Goal: Book appointment/travel/reservation

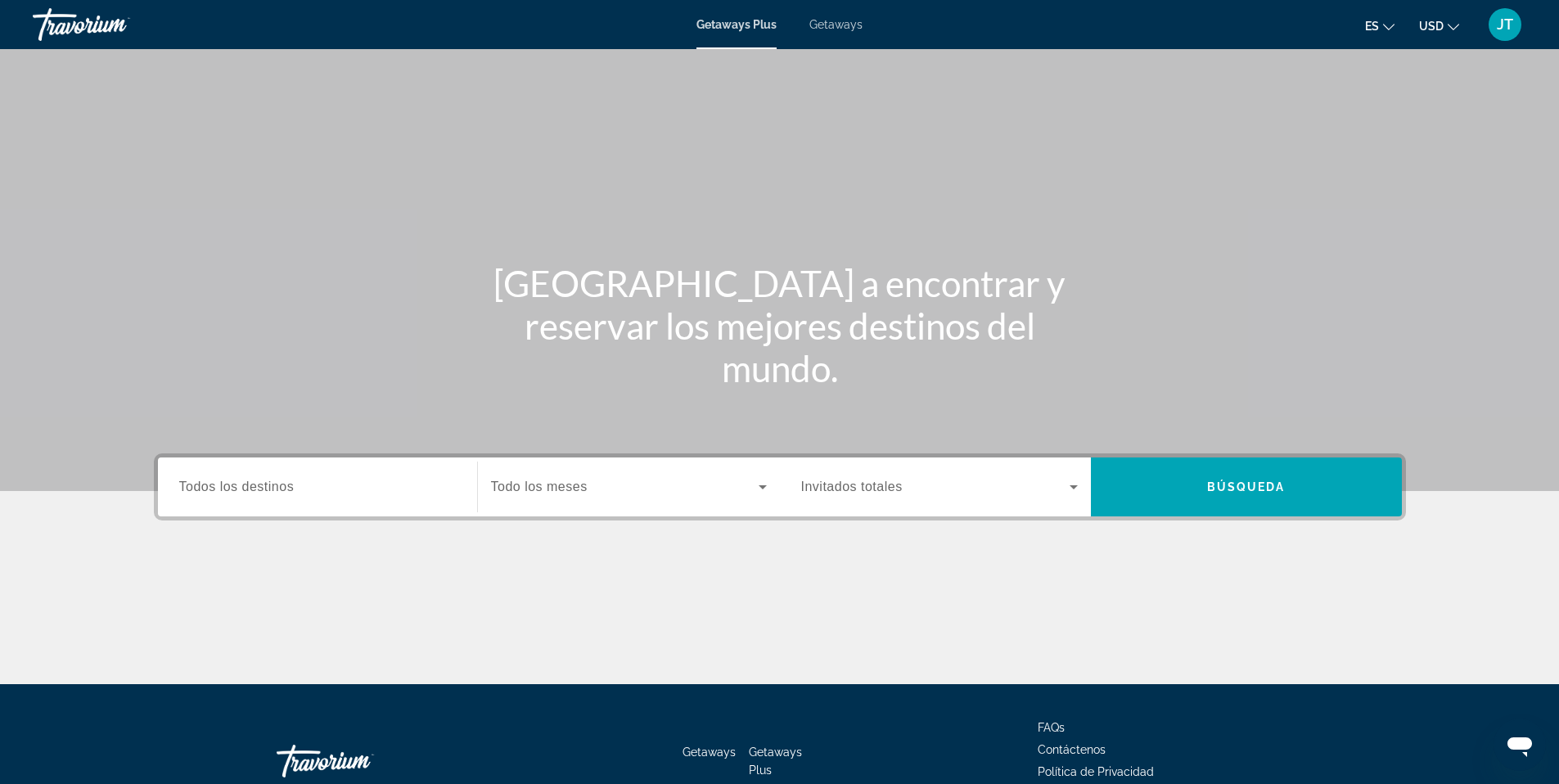
click at [855, 20] on span "Getaways" at bounding box center [835, 24] width 53 height 13
click at [239, 480] on span "Todos los destinos" at bounding box center [236, 487] width 116 height 14
click at [239, 479] on input "Destination Todos los destinos" at bounding box center [317, 488] width 277 height 20
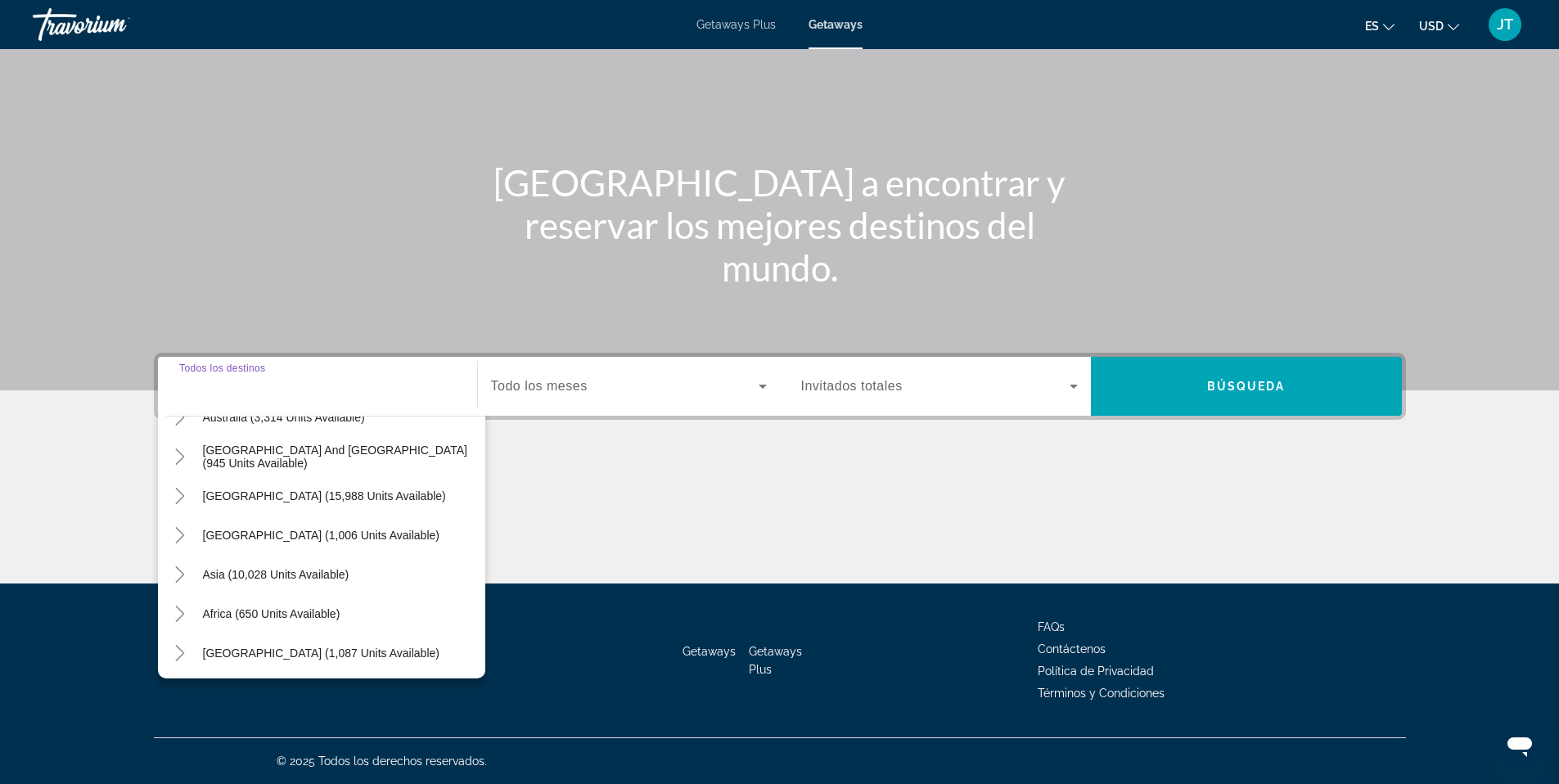
scroll to position [265, 0]
click at [186, 496] on icon "Toggle South America (15,988 units available)" at bounding box center [180, 493] width 16 height 16
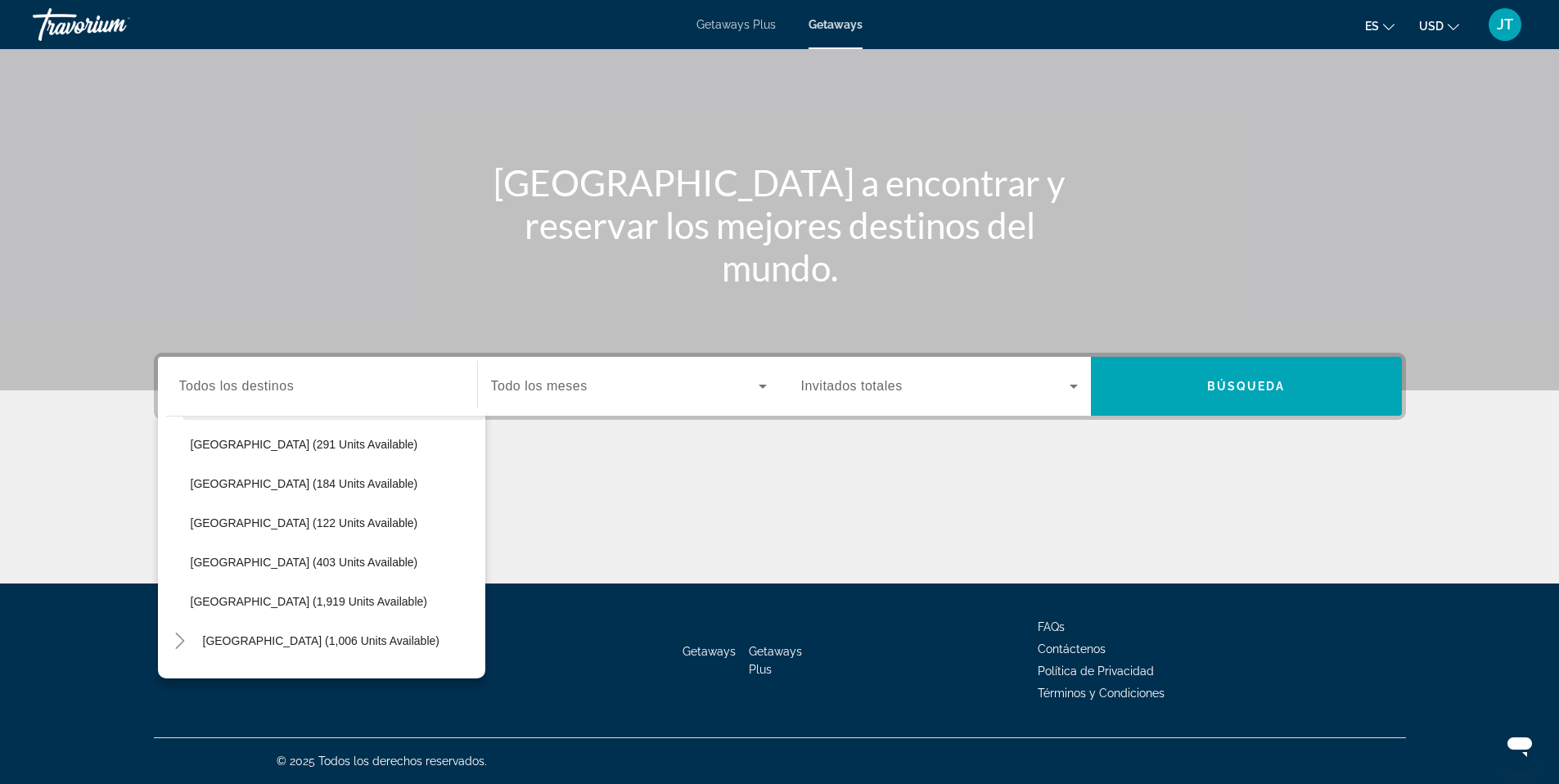
scroll to position [480, 0]
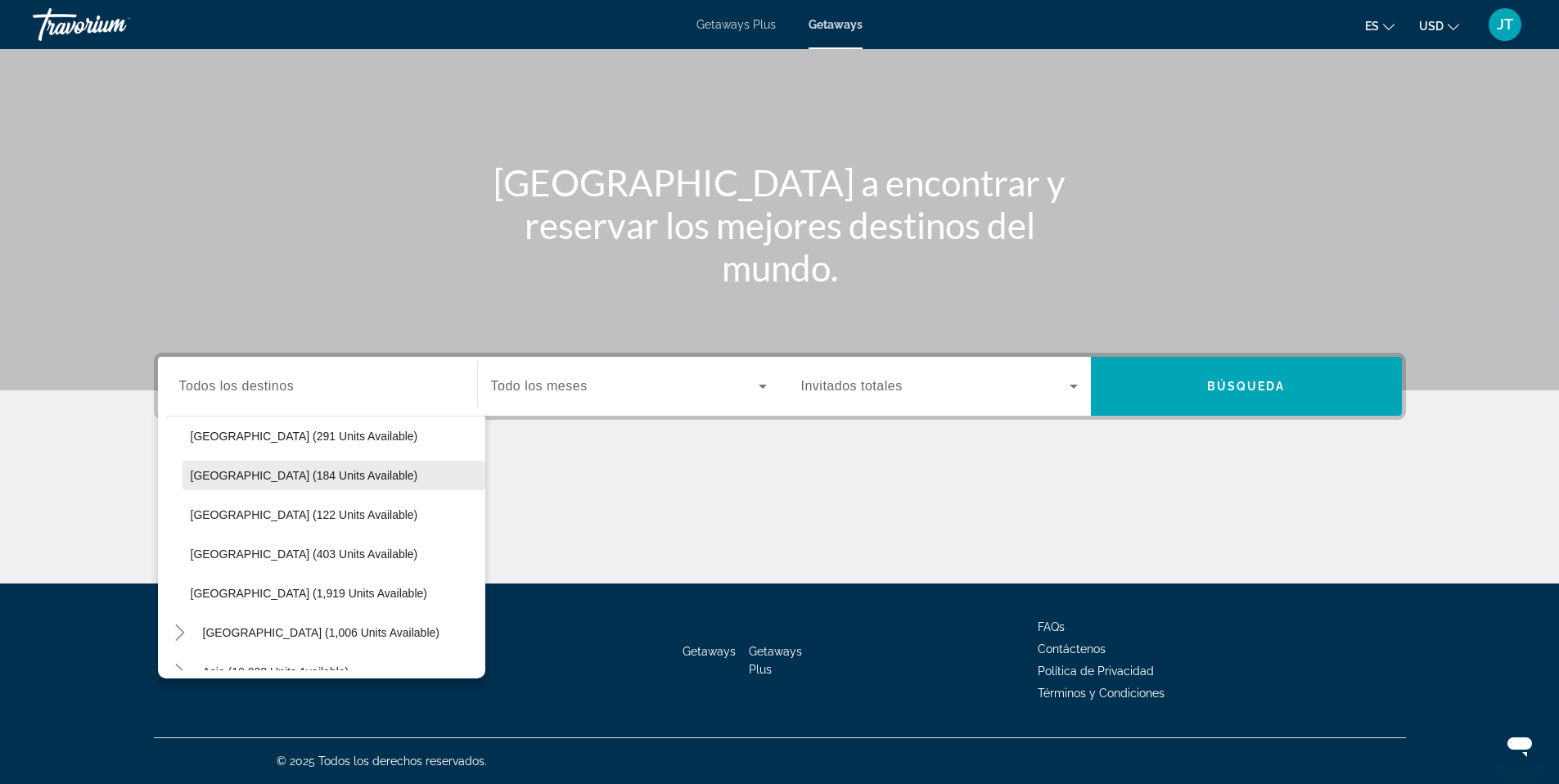
click at [270, 475] on span "[GEOGRAPHIC_DATA] (184 units available)" at bounding box center [304, 475] width 227 height 13
type input "**********"
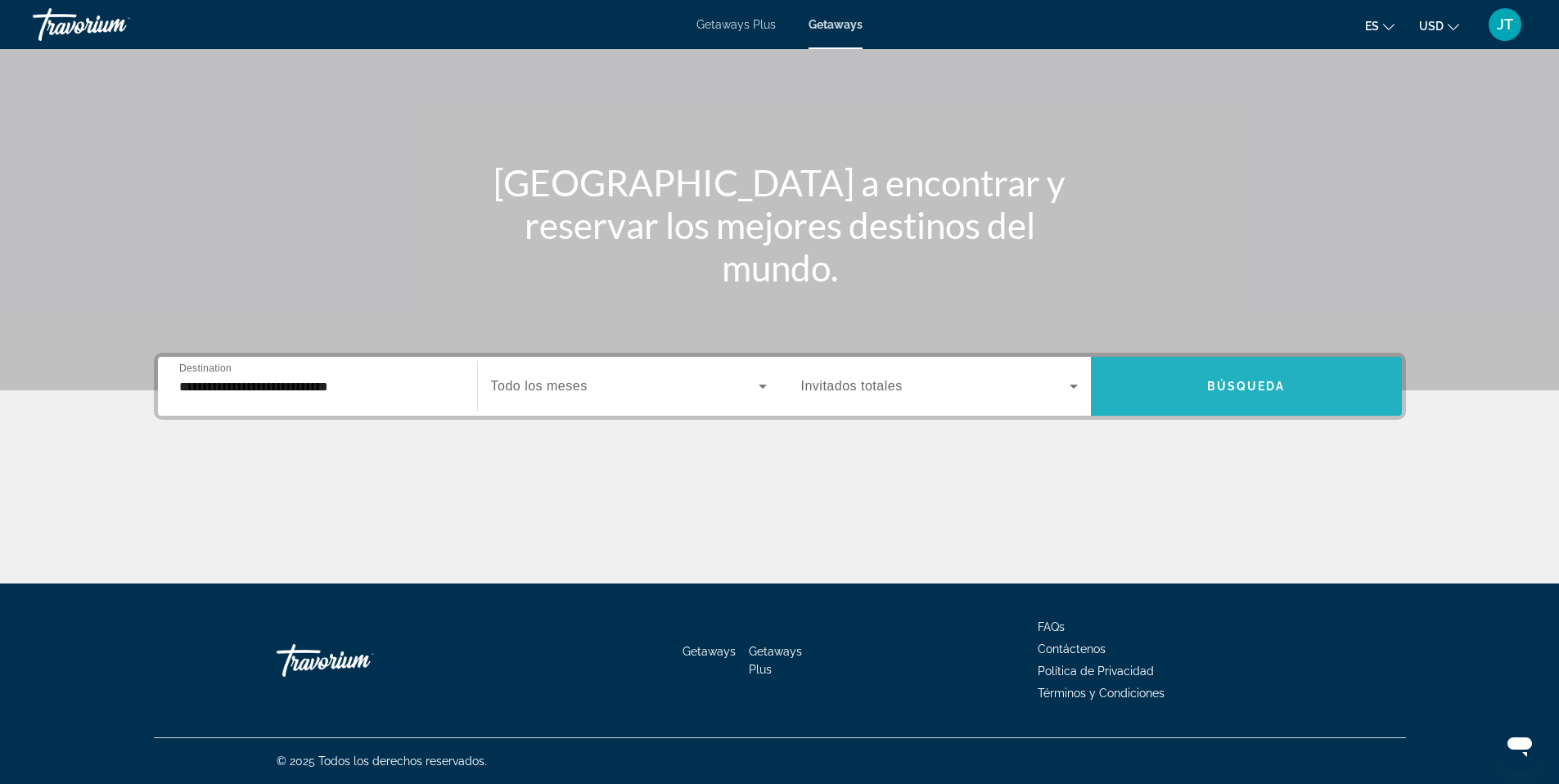
click at [1216, 396] on span "Search widget" at bounding box center [1246, 387] width 311 height 39
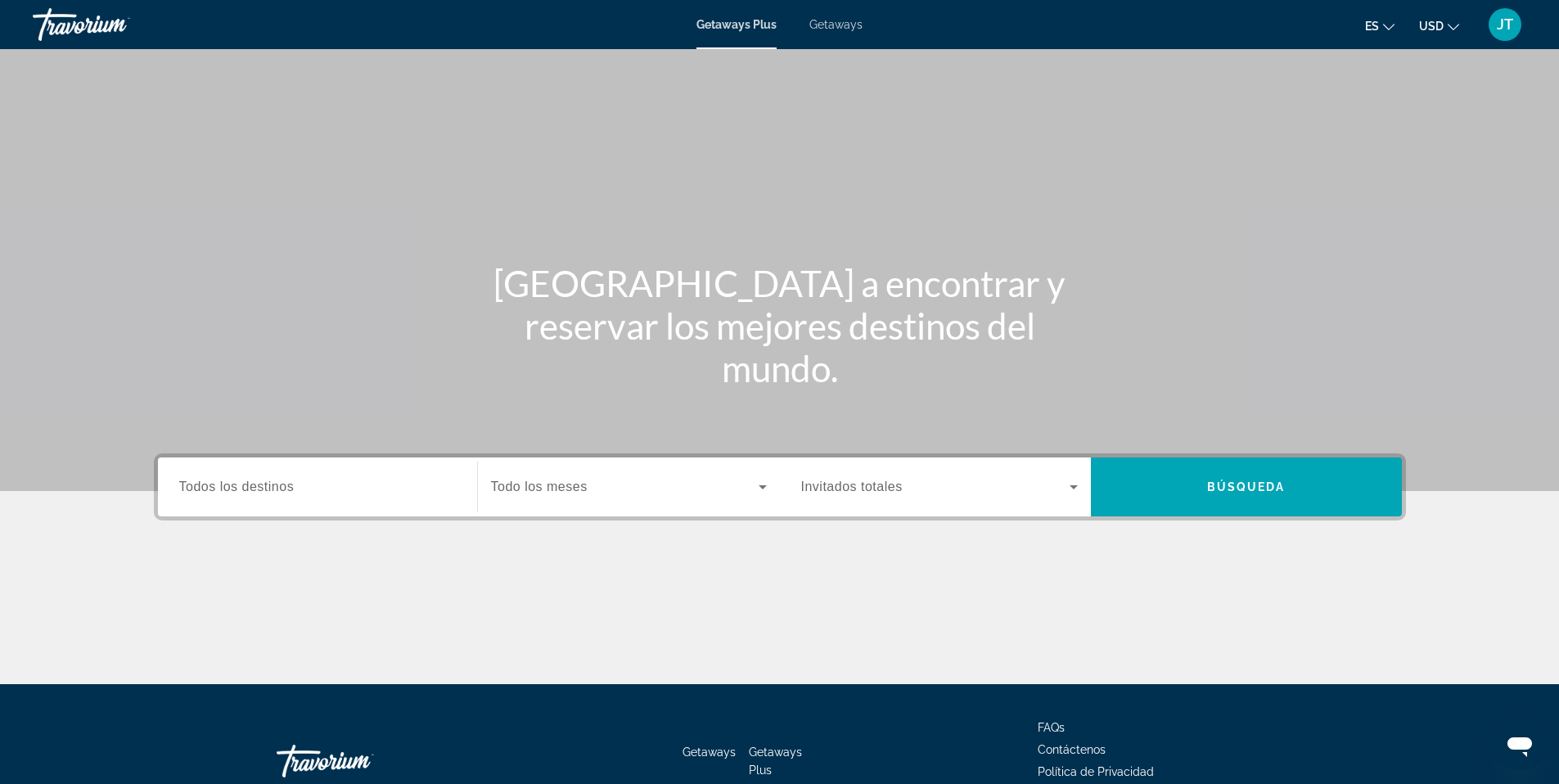
click at [823, 18] on span "Getaways" at bounding box center [835, 24] width 53 height 13
click at [179, 490] on span "Todos los destinos" at bounding box center [236, 487] width 116 height 14
click at [179, 490] on input "Destination Todos los destinos" at bounding box center [317, 488] width 277 height 20
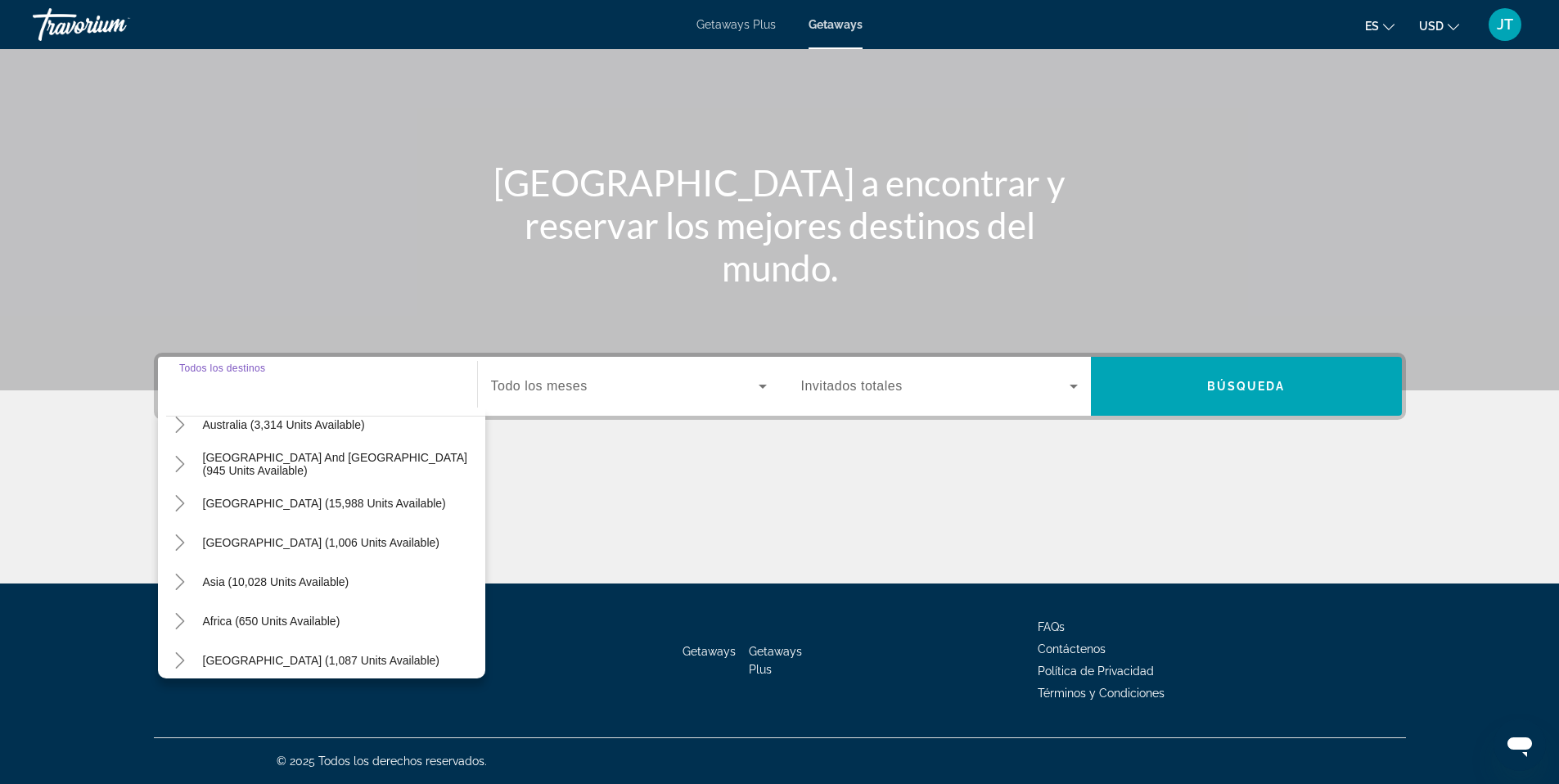
scroll to position [265, 0]
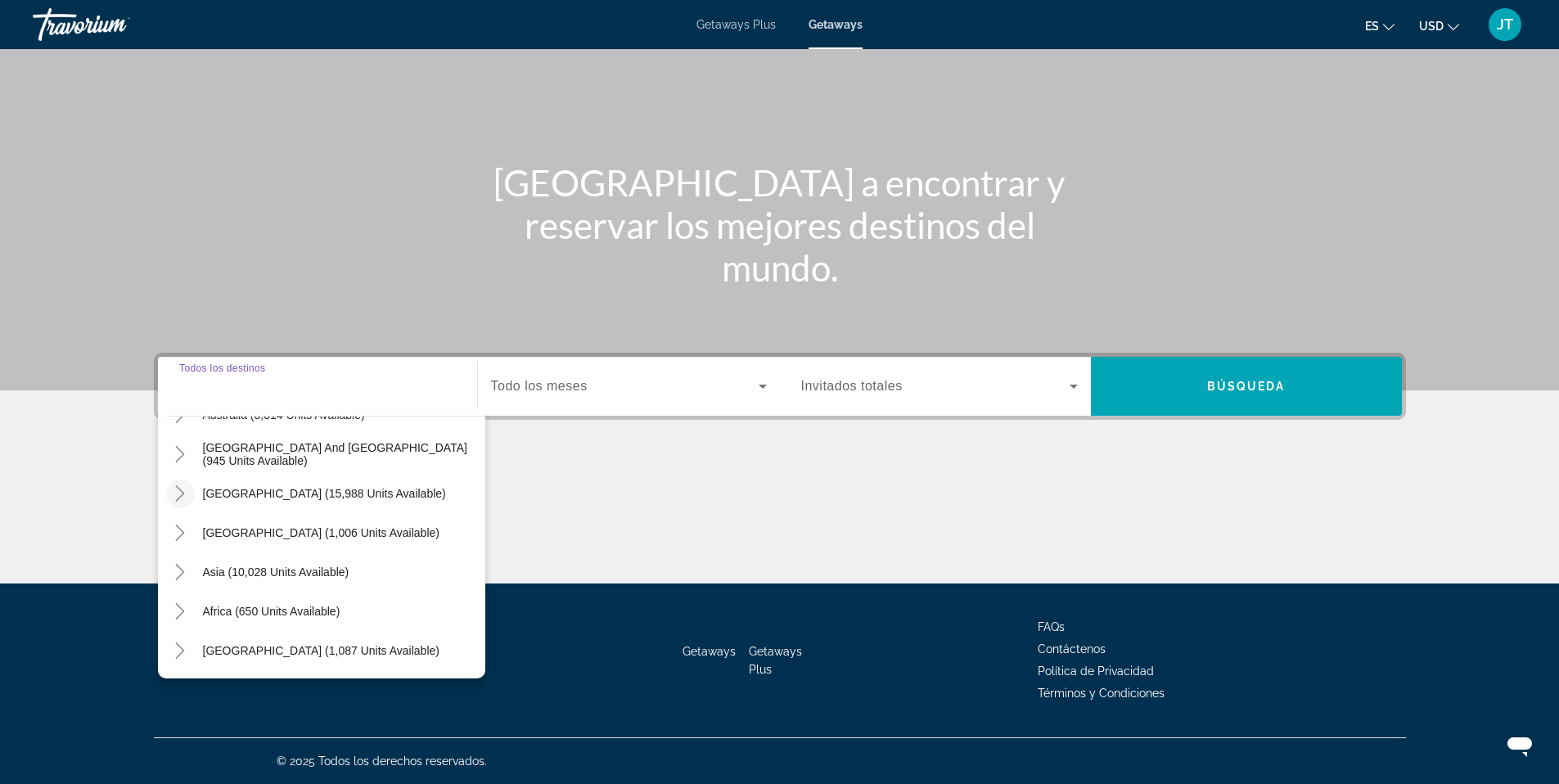
click at [186, 492] on icon "Toggle South America (15,988 units available)" at bounding box center [180, 493] width 16 height 16
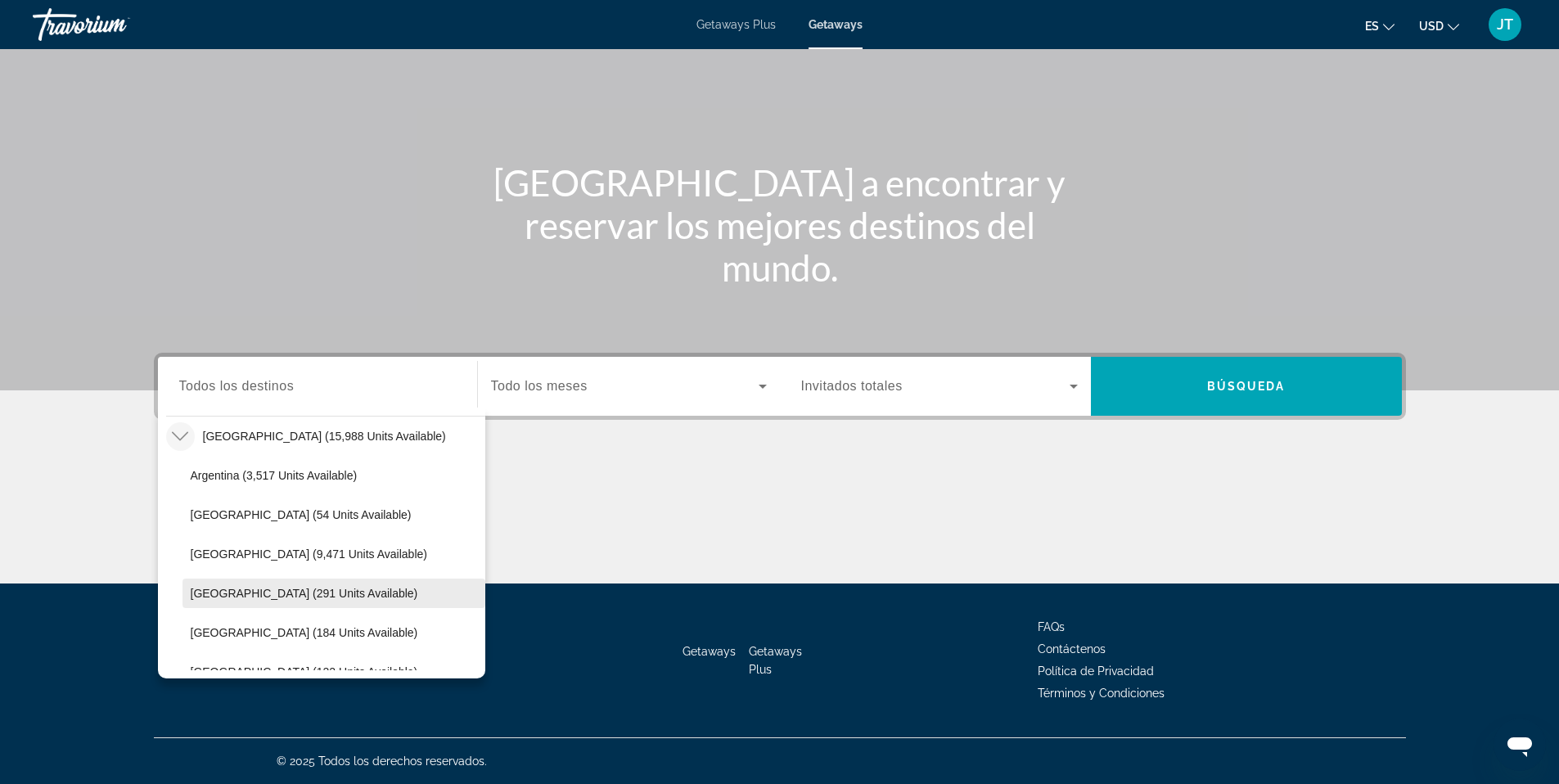
scroll to position [353, 0]
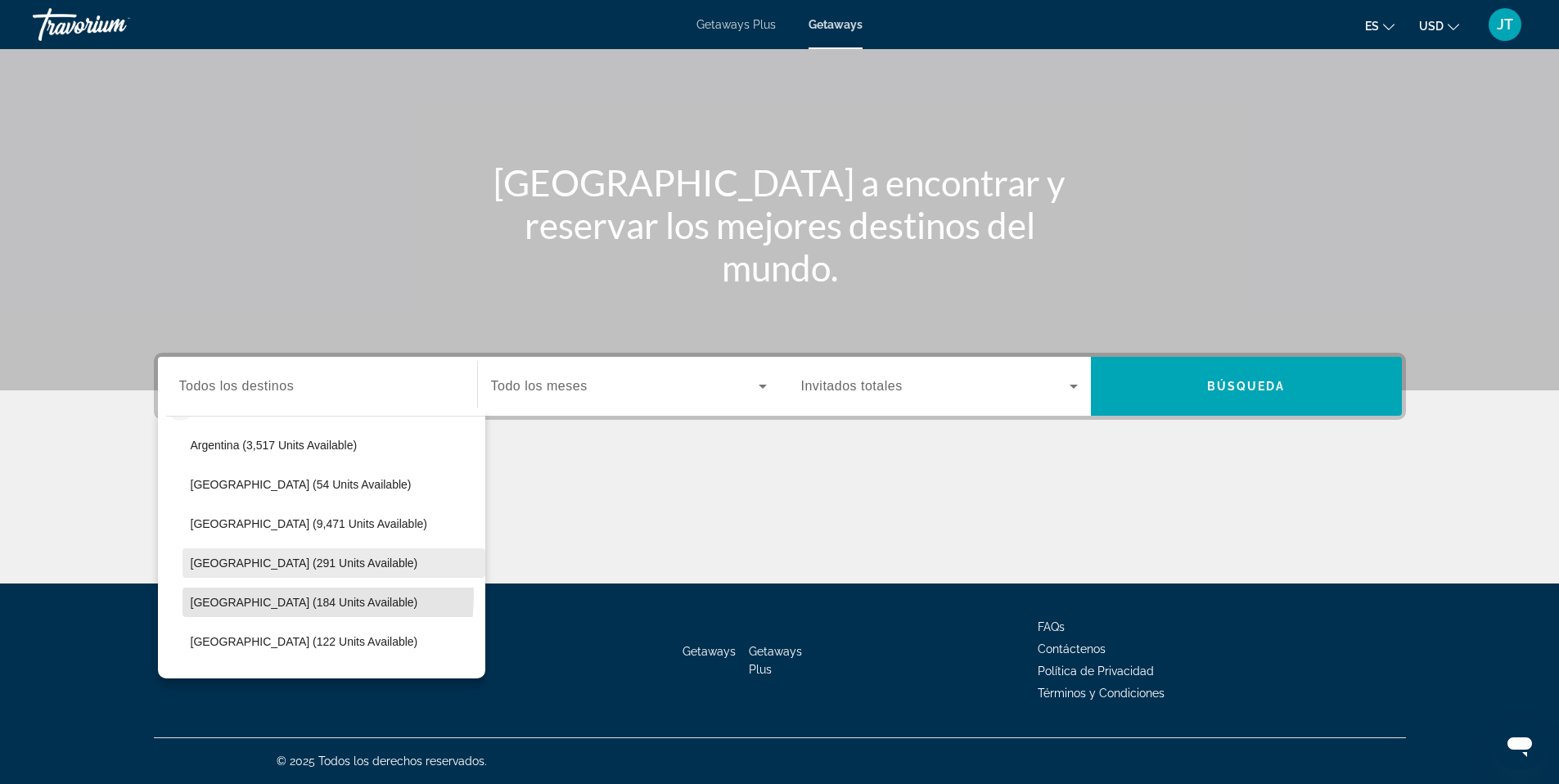
click at [234, 594] on span "Search widget" at bounding box center [334, 602] width 303 height 39
type input "**********"
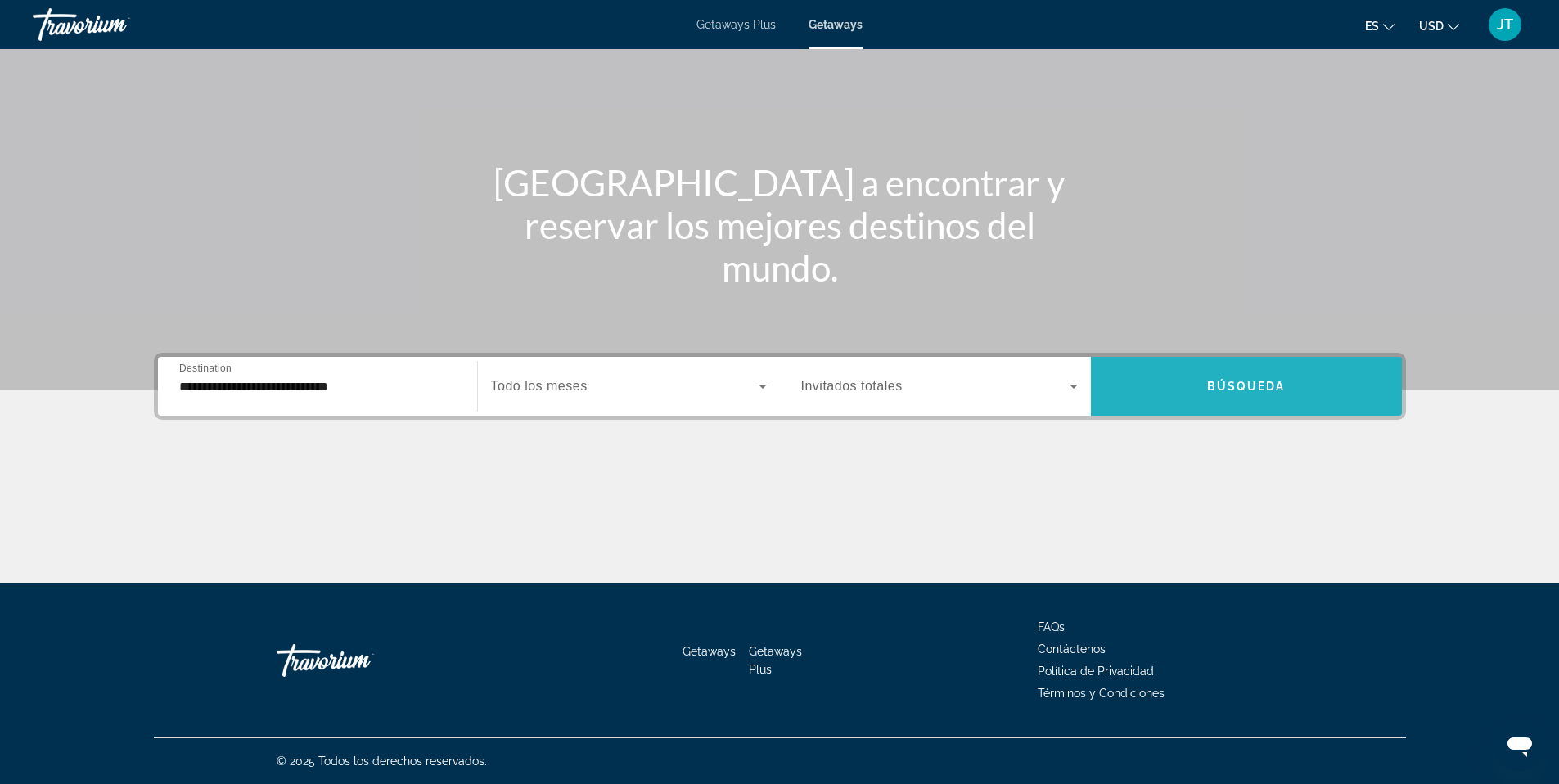
click at [1212, 390] on span "Búsqueda" at bounding box center [1246, 386] width 79 height 13
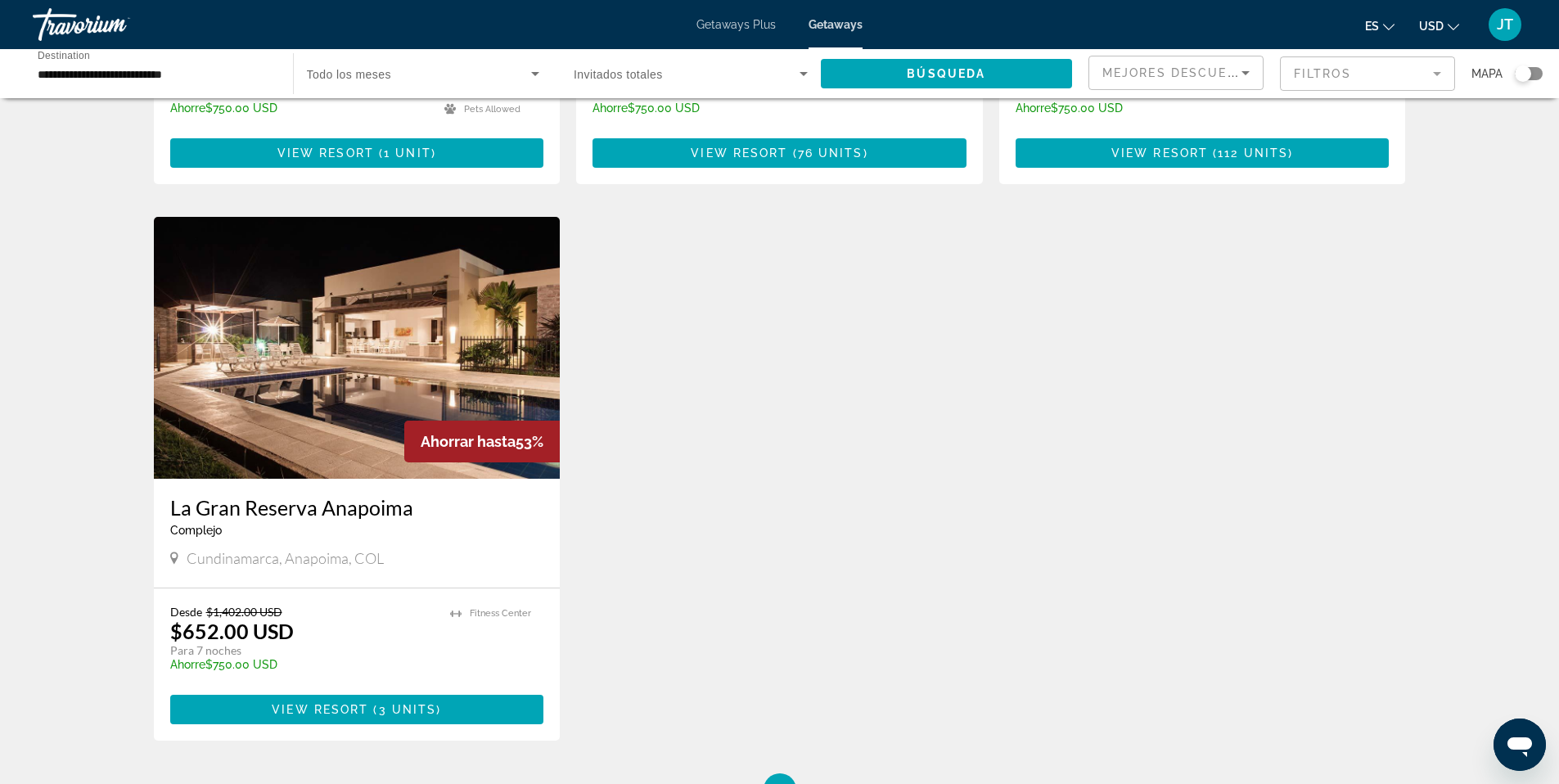
scroll to position [567, 0]
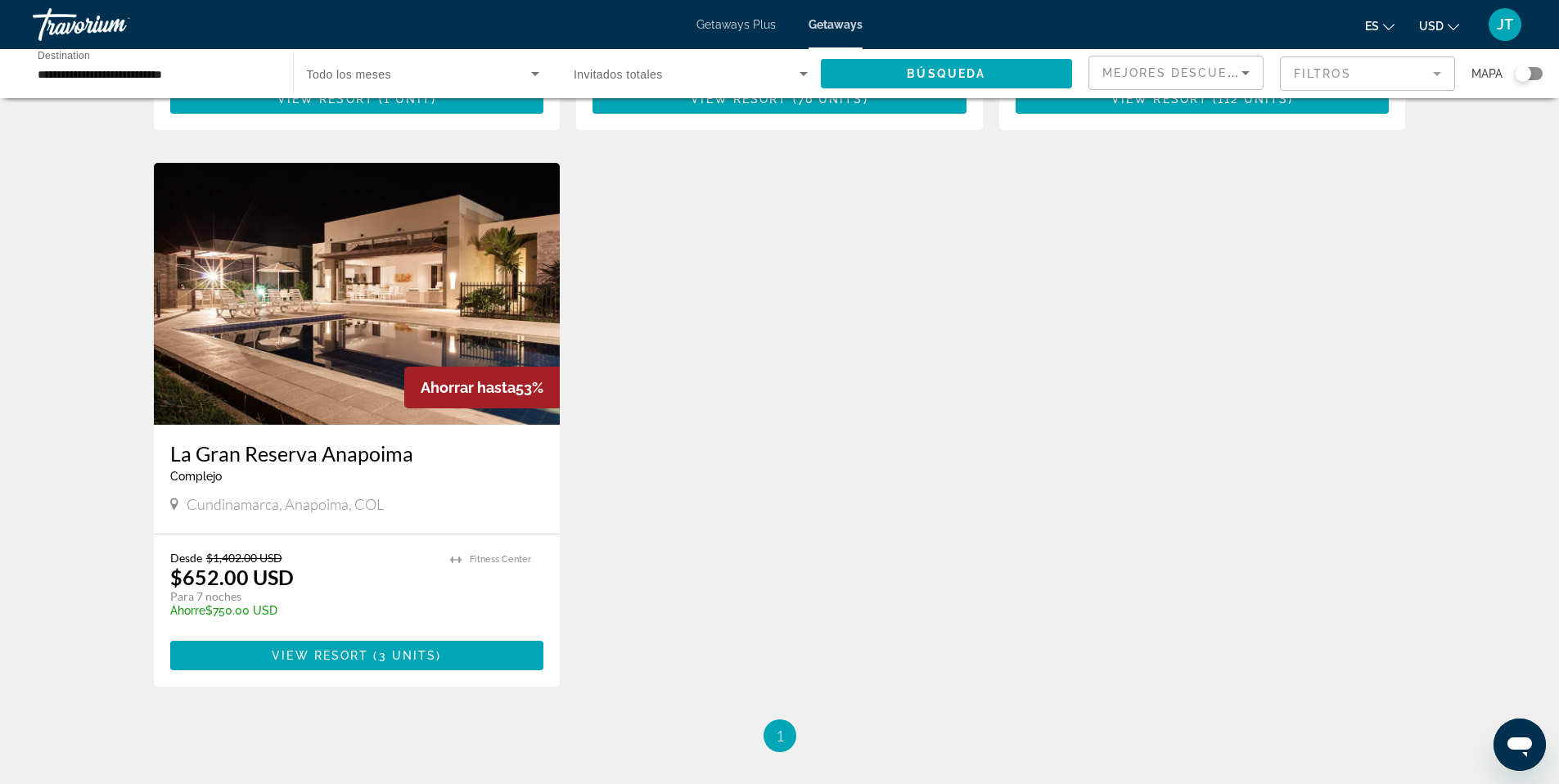
click at [374, 289] on img "Main content" at bounding box center [357, 294] width 407 height 262
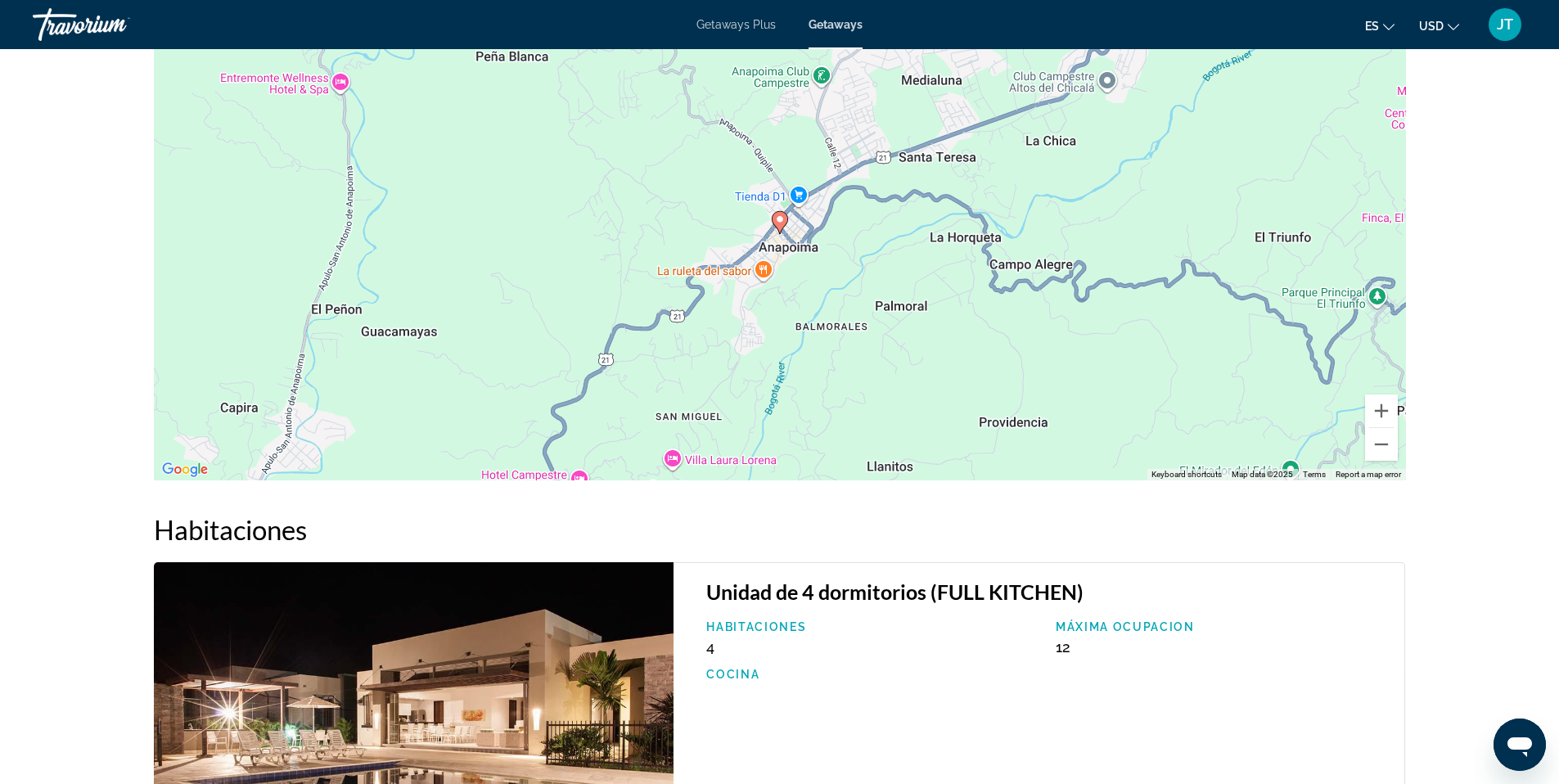
scroll to position [1510, 0]
